Goal: Task Accomplishment & Management: Complete application form

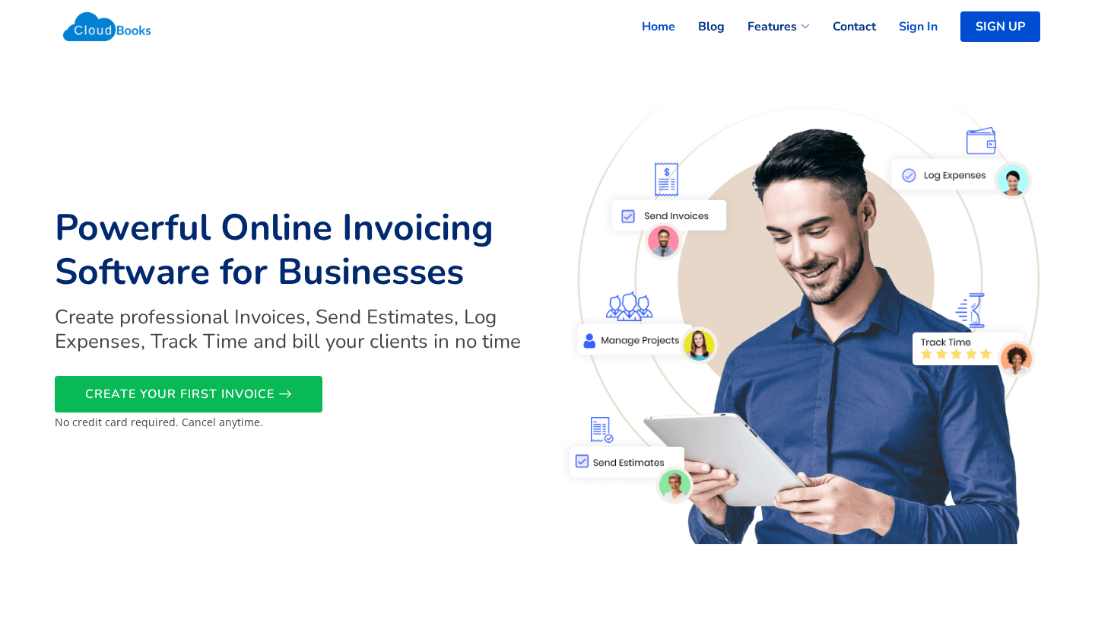
click at [914, 26] on link "Sign In" at bounding box center [907, 26] width 62 height 33
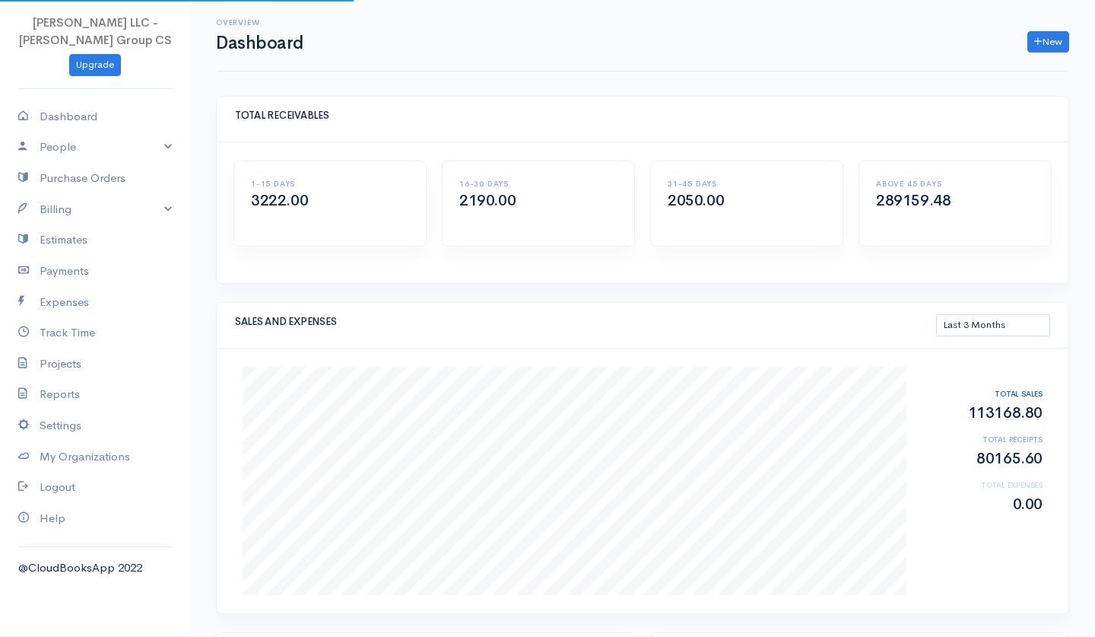
select select "90"
click at [1048, 43] on link "New" at bounding box center [1048, 42] width 42 height 22
click at [990, 75] on link "Invoice" at bounding box center [1011, 72] width 120 height 27
select select "[GEOGRAPHIC_DATA]"
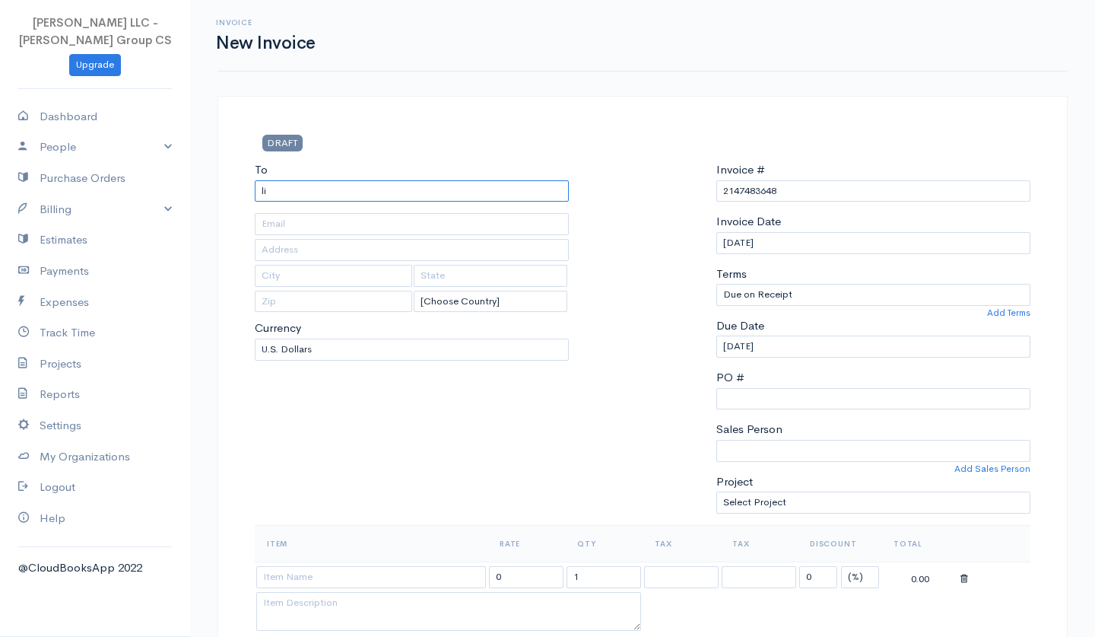
type input "l"
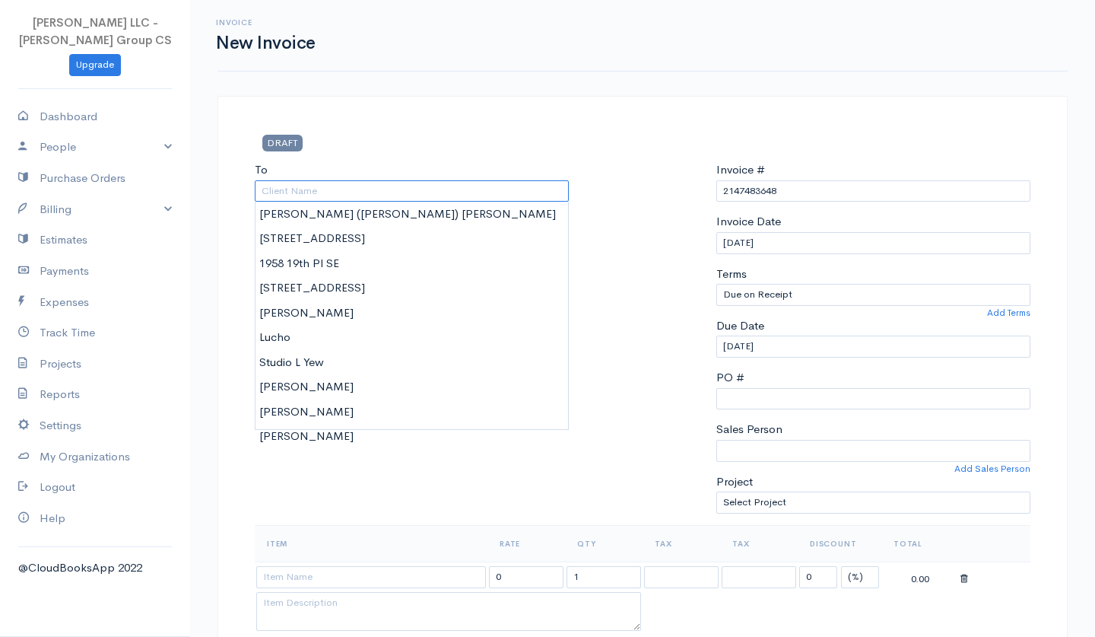
click at [469, 191] on input "To" at bounding box center [412, 191] width 314 height 22
paste input "[EMAIL_ADDRESS][DOMAIN_NAME]"
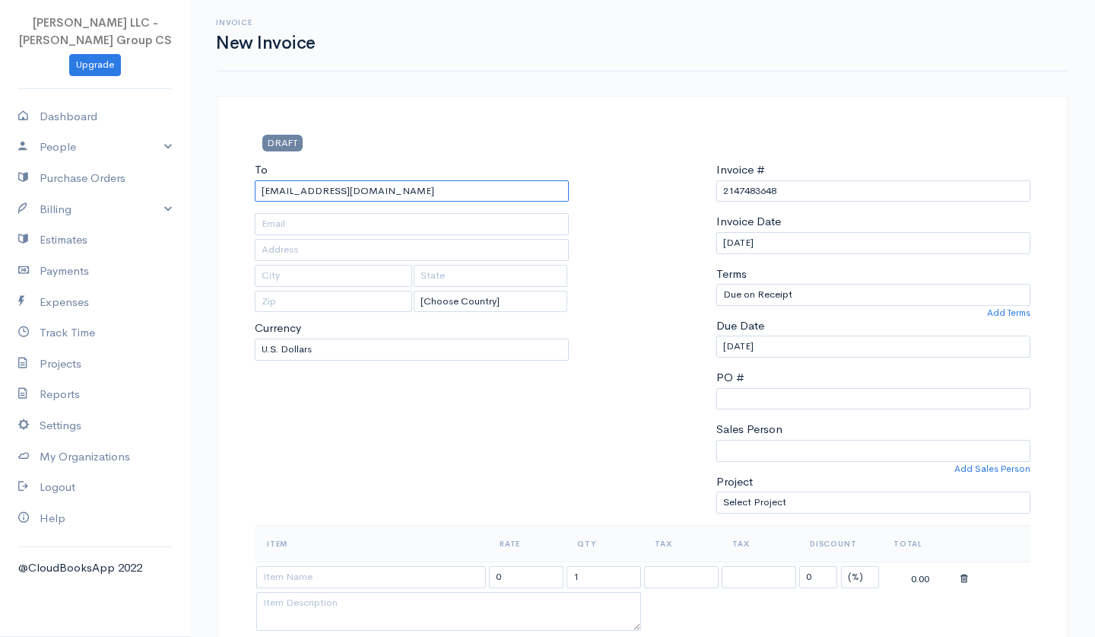
type input "[EMAIL_ADDRESS][DOMAIN_NAME]"
click at [426, 222] on input "text" at bounding box center [412, 224] width 314 height 22
paste input "[EMAIL_ADDRESS][DOMAIN_NAME]"
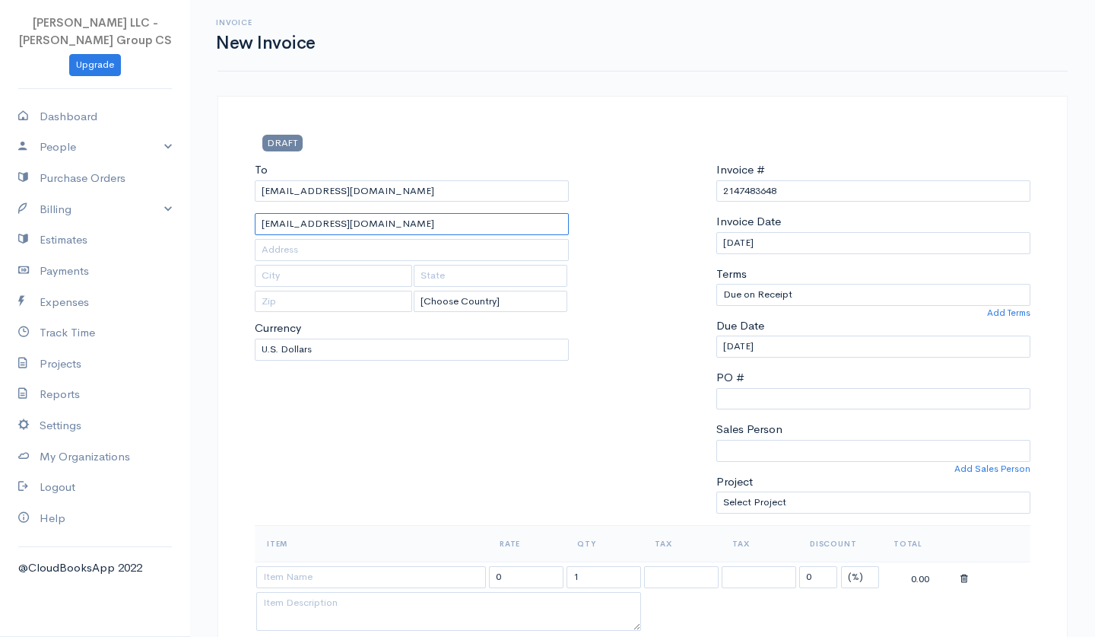
type input "[EMAIL_ADDRESS][DOMAIN_NAME]"
click at [657, 265] on div at bounding box center [642, 343] width 132 height 364
click at [751, 187] on input "2147483648" at bounding box center [873, 191] width 314 height 22
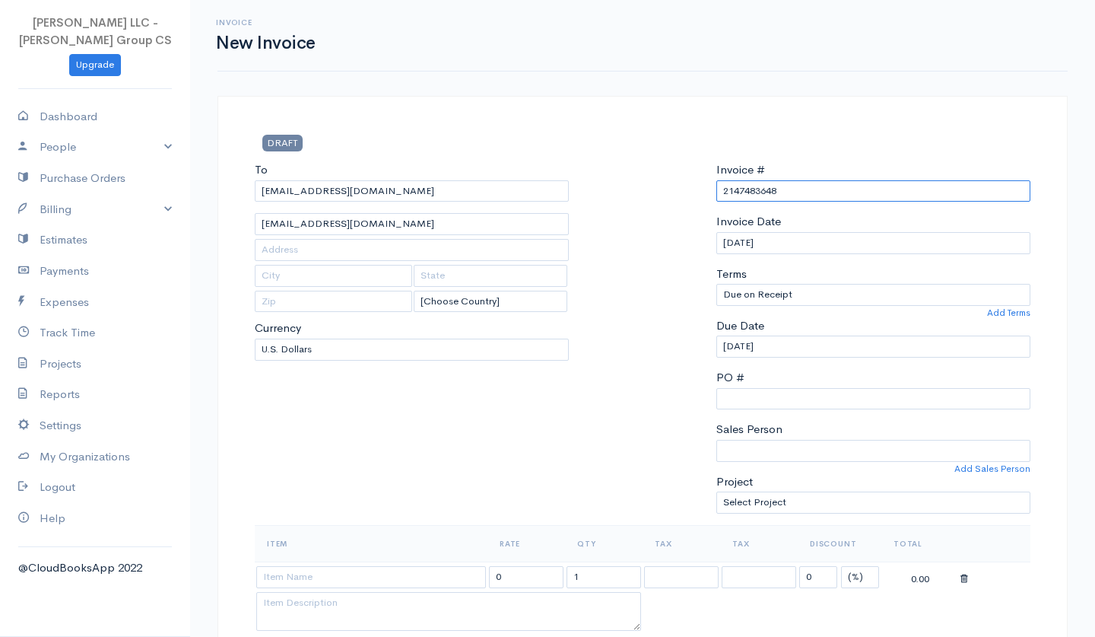
paste input "[STREET_ADDRESS]"
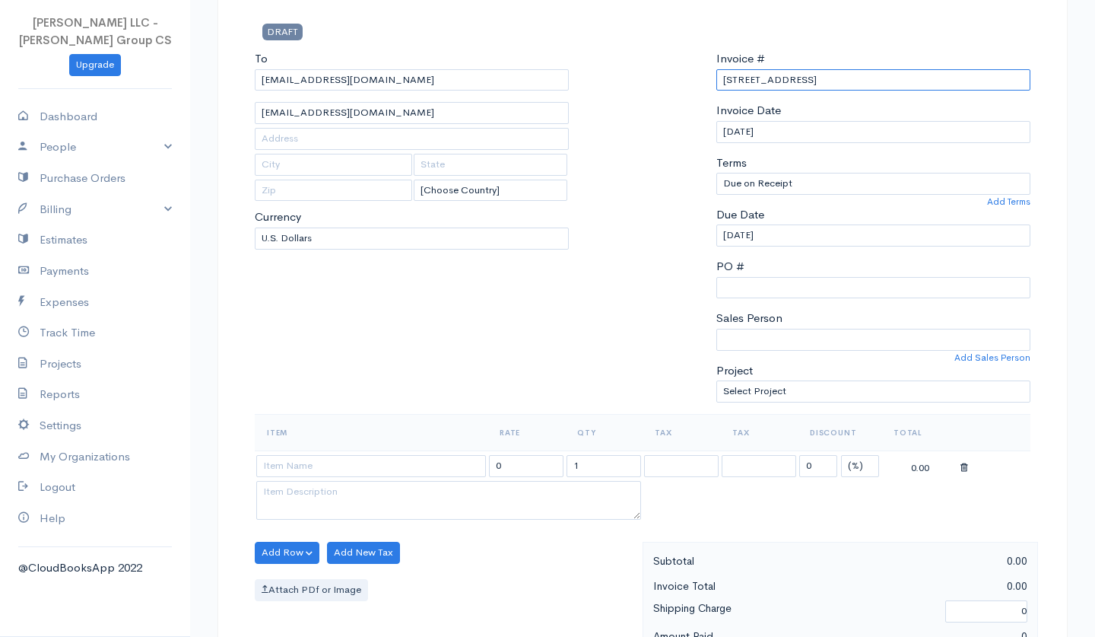
scroll to position [129, 0]
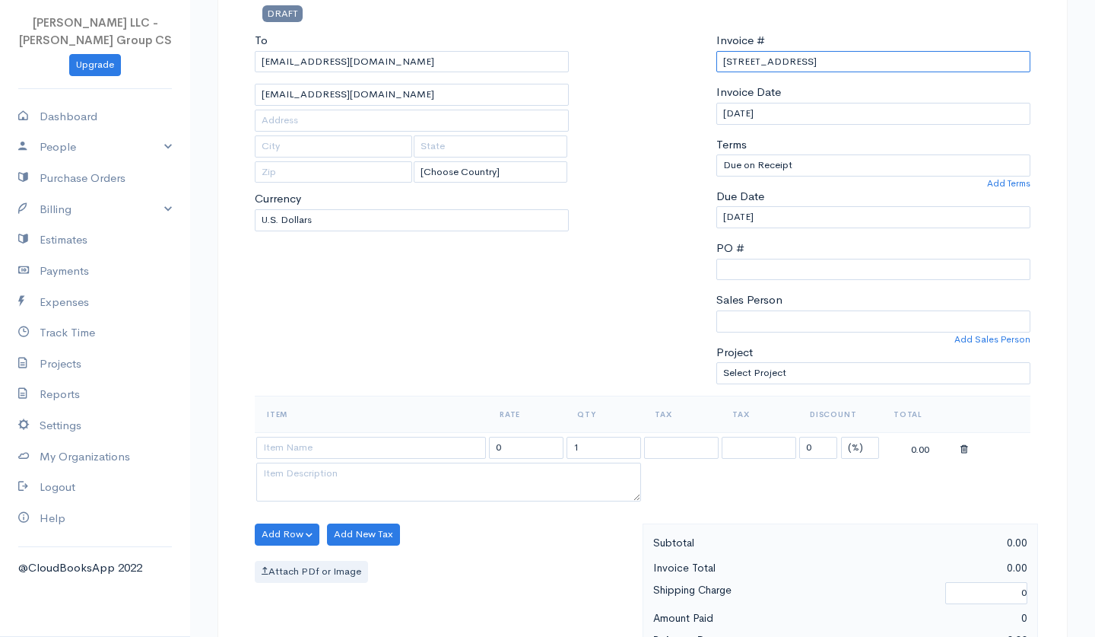
type input "[STREET_ADDRESS]"
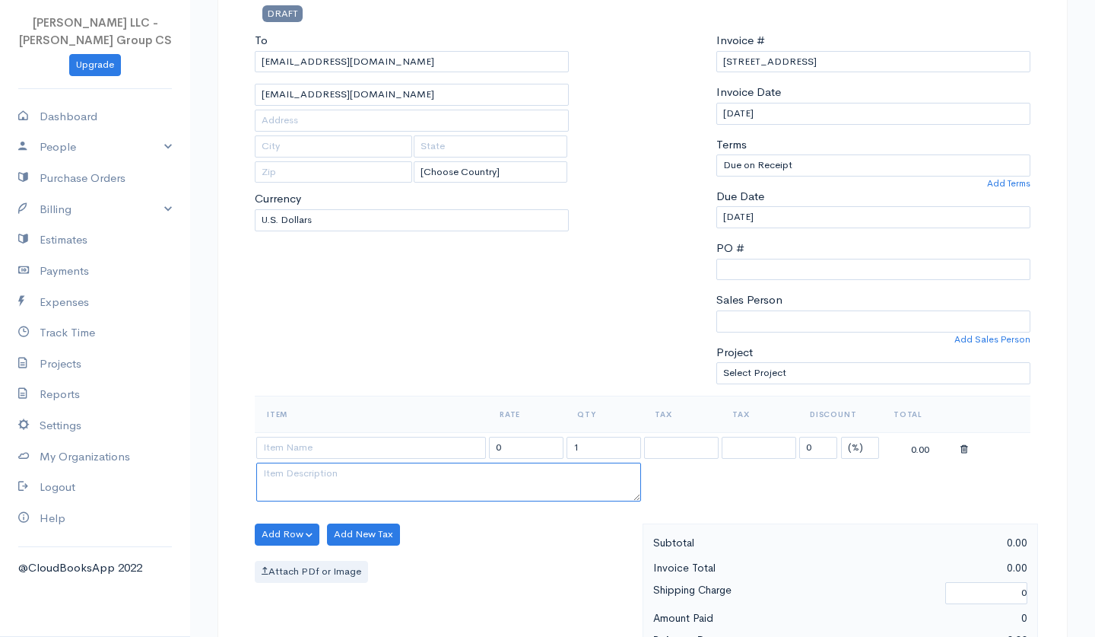
click at [419, 465] on textarea at bounding box center [448, 482] width 385 height 40
paste textarea "[STREET_ADDRESS]"
type textarea "[STREET_ADDRESS]"
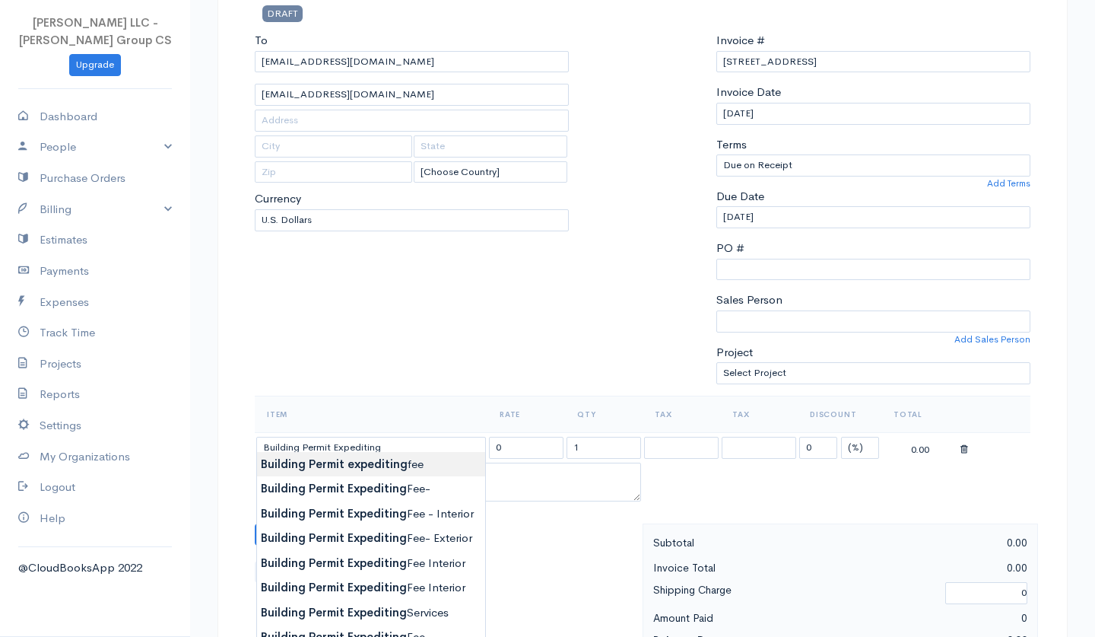
type input "Building Permit expediting fee"
type input "1100.00"
click at [369, 466] on body "[PERSON_NAME] LLC - [PERSON_NAME] Group CS Upgrade Dashboard People Clients Ven…" at bounding box center [547, 573] width 1095 height 1404
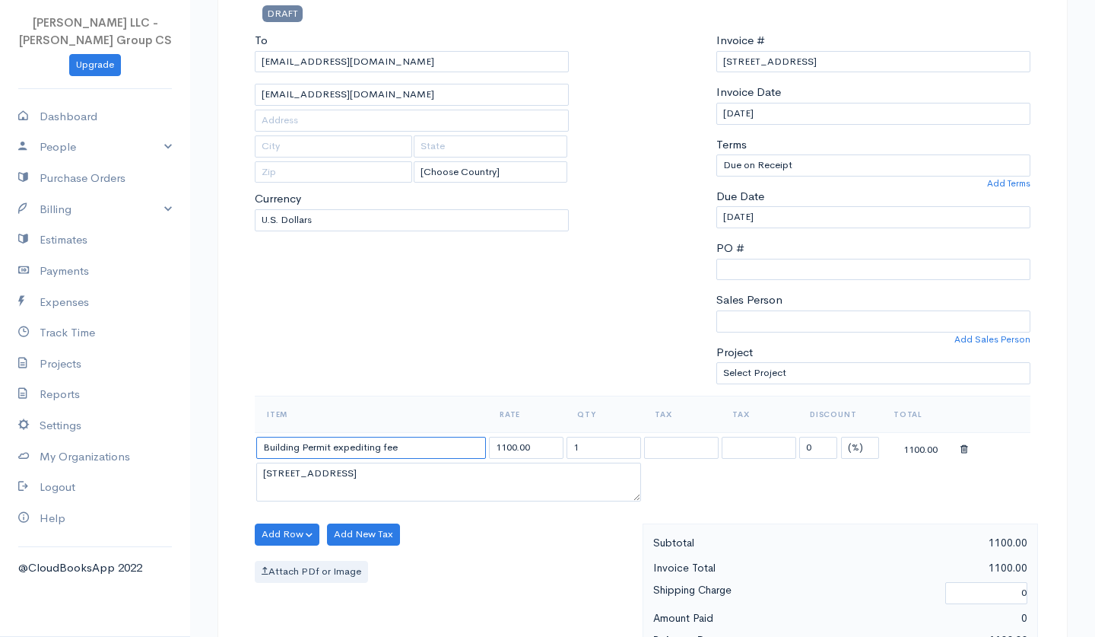
click at [284, 440] on input "Building Permit expediting fee" at bounding box center [371, 448] width 230 height 22
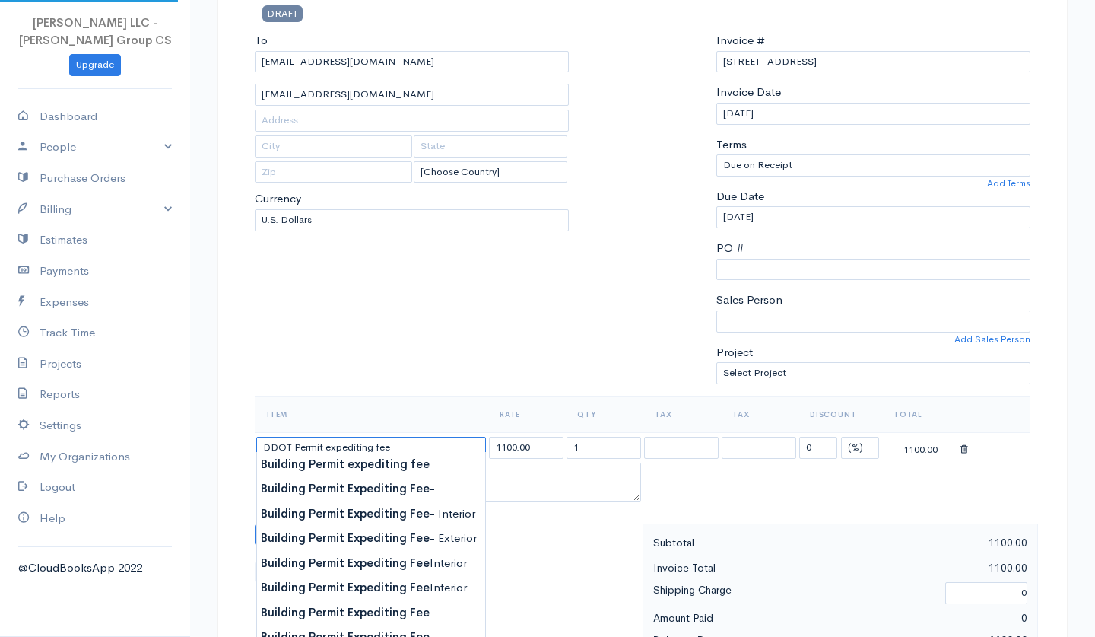
type input "DDOT Permit Expediting fee"
click at [374, 340] on div "To [EMAIL_ADDRESS][DOMAIN_NAME] [EMAIL_ADDRESS][DOMAIN_NAME] [Choose Country] […" at bounding box center [411, 214] width 329 height 364
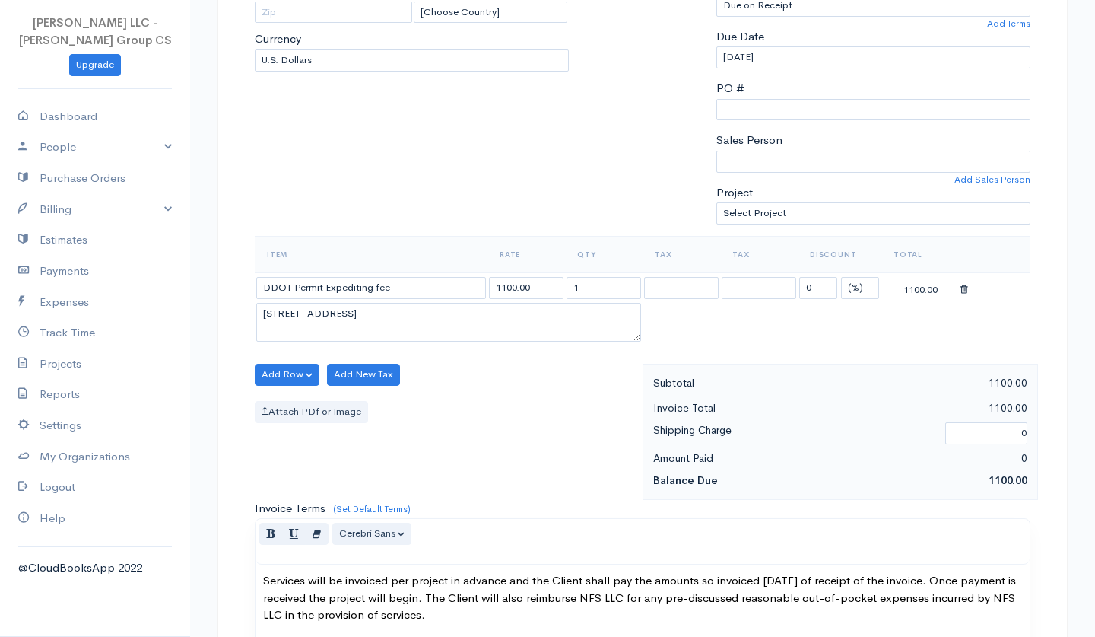
scroll to position [285, 0]
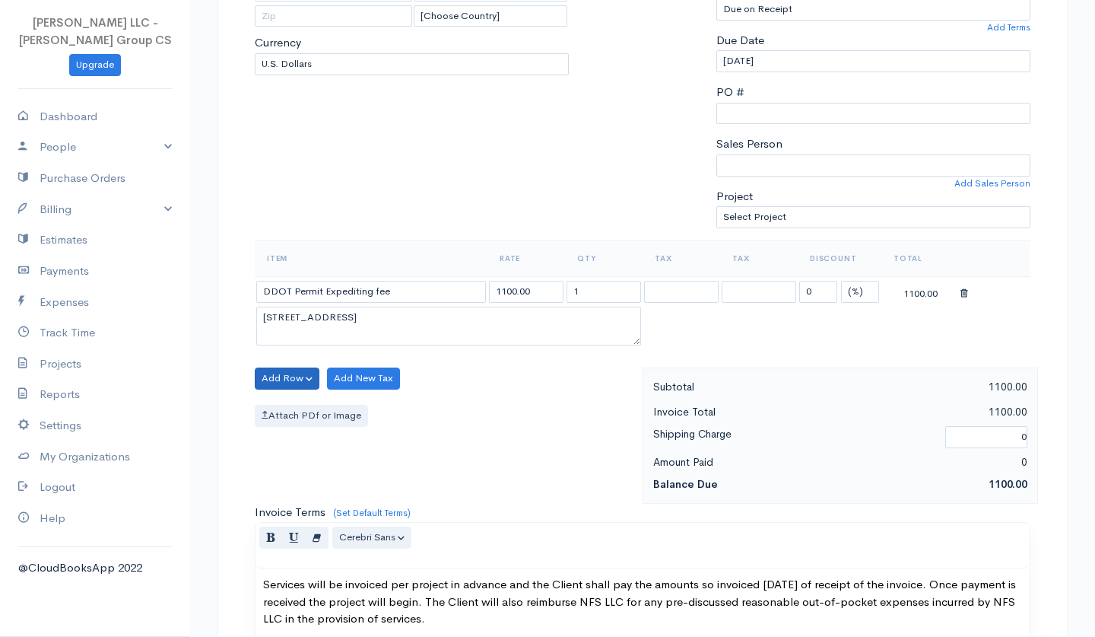
click at [296, 371] on button "Add Row" at bounding box center [287, 378] width 65 height 22
click at [300, 403] on link "Add Item Row" at bounding box center [316, 408] width 120 height 27
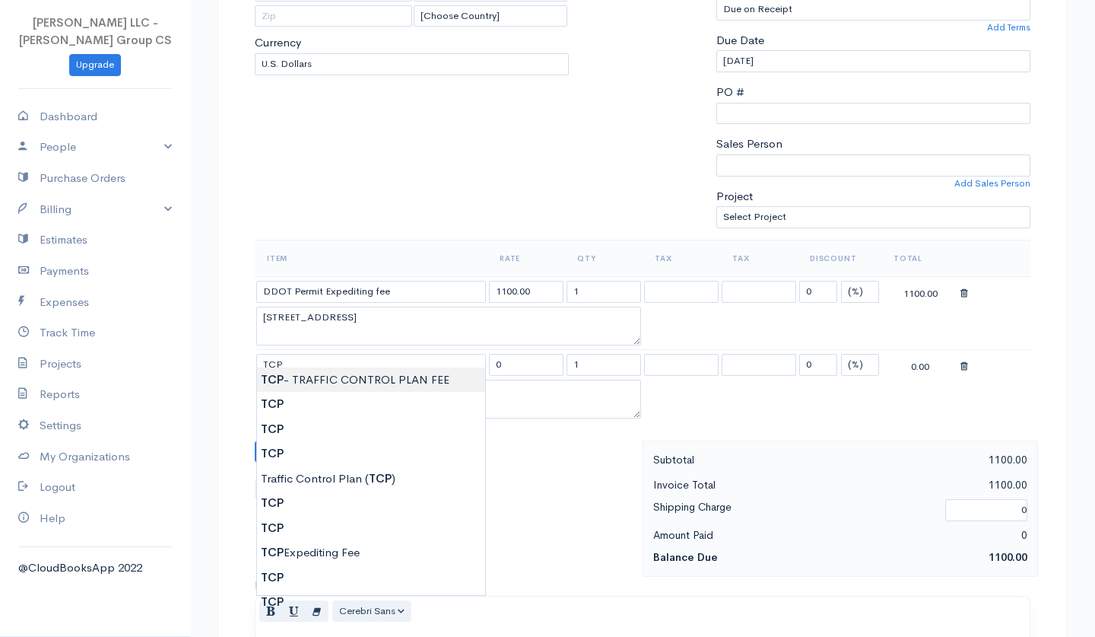
type input "TCP - TRAFFIC CONTROL PLAN FEE"
type input "800.00"
type textarea "PLAN NEEDED FOR DDOT PERMIT OCCUPANCY"
click at [341, 386] on body "[PERSON_NAME] LLC - [PERSON_NAME] Group CS Upgrade Dashboard People Clients Ven…" at bounding box center [547, 453] width 1095 height 1477
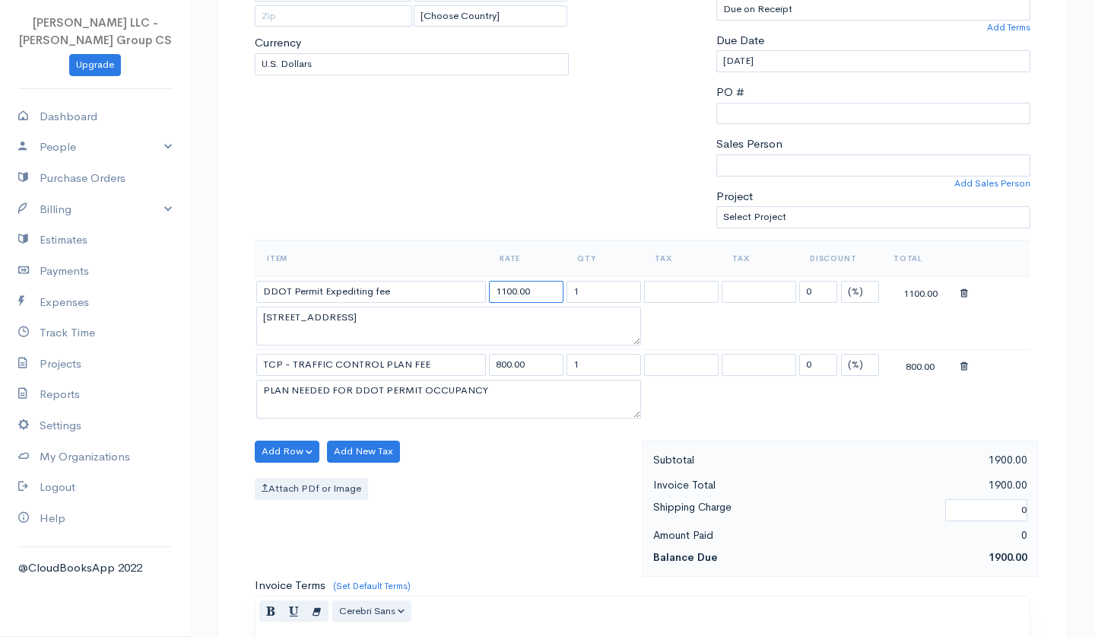
drag, startPoint x: 541, startPoint y: 286, endPoint x: 420, endPoint y: 280, distance: 121.1
click at [420, 284] on tr "DDOT Permit Expediting fee 1100.00 1 0 (%) Flat 1100.00" at bounding box center [643, 291] width 776 height 30
type input "800"
click at [448, 513] on div "Add Row Add Item Row Add Time Row Add New Tax Attach PDf or Image" at bounding box center [444, 508] width 395 height 136
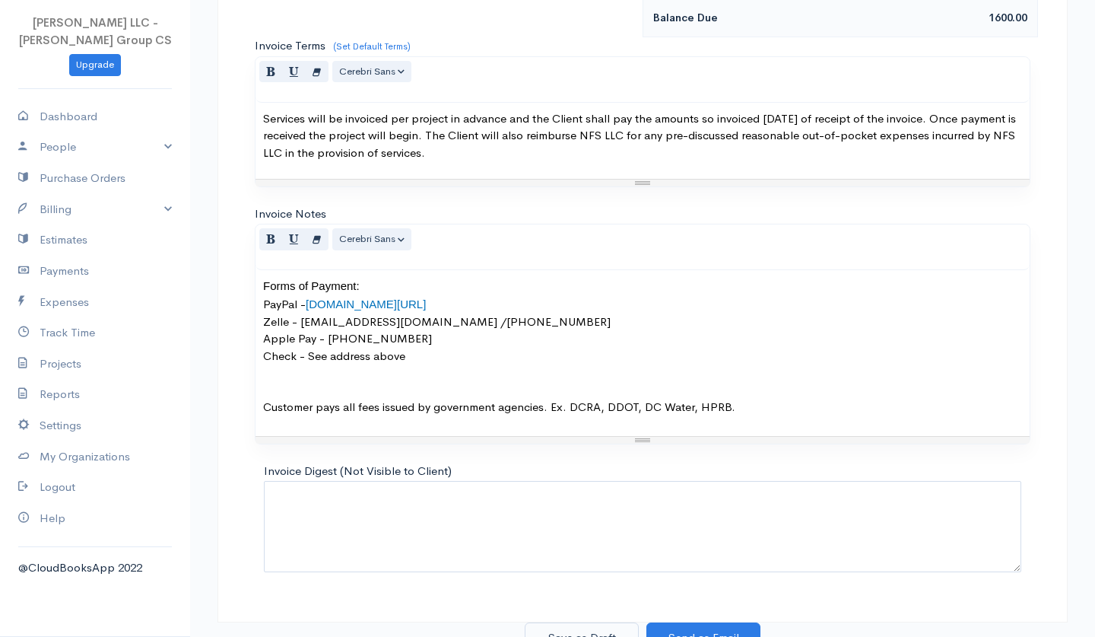
scroll to position [824, 0]
click at [595, 625] on button "Save as Draft" at bounding box center [582, 638] width 114 height 31
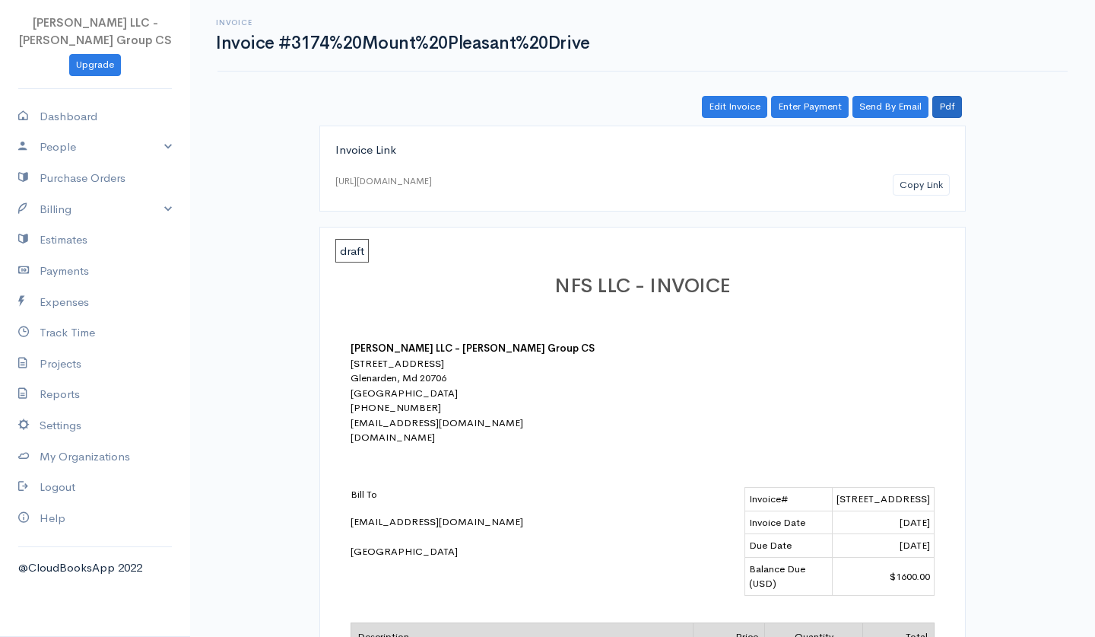
click at [950, 103] on link "Pdf" at bounding box center [947, 107] width 30 height 22
click at [948, 100] on link "Pdf" at bounding box center [947, 107] width 30 height 22
click at [57, 204] on link "Billing" at bounding box center [95, 209] width 190 height 31
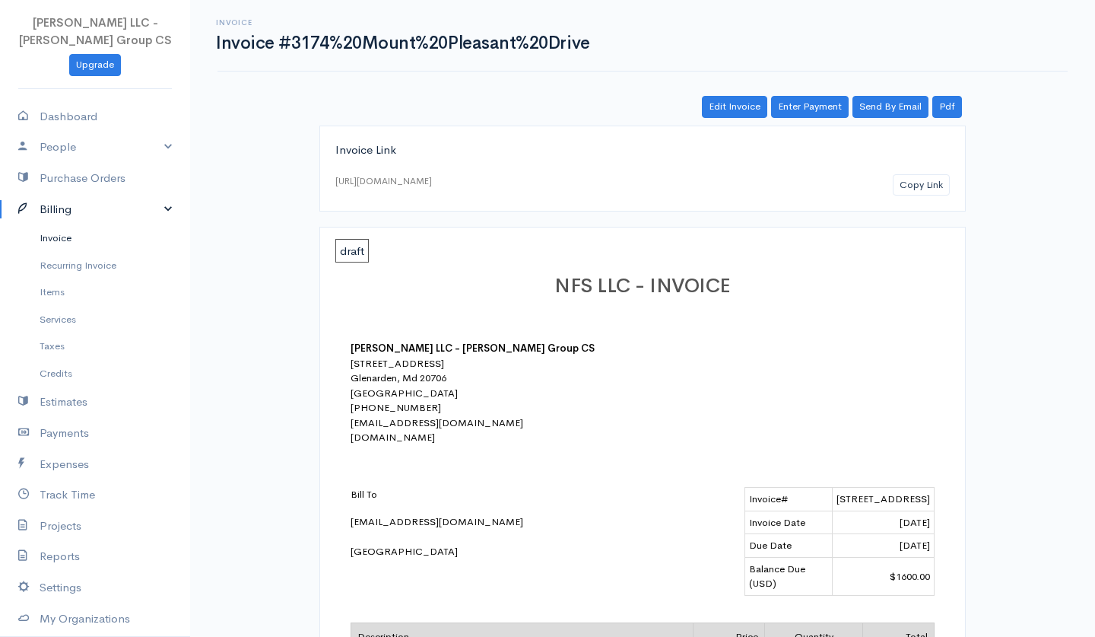
click at [64, 237] on link "Invoice" at bounding box center [95, 237] width 190 height 27
